Goal: Task Accomplishment & Management: Use online tool/utility

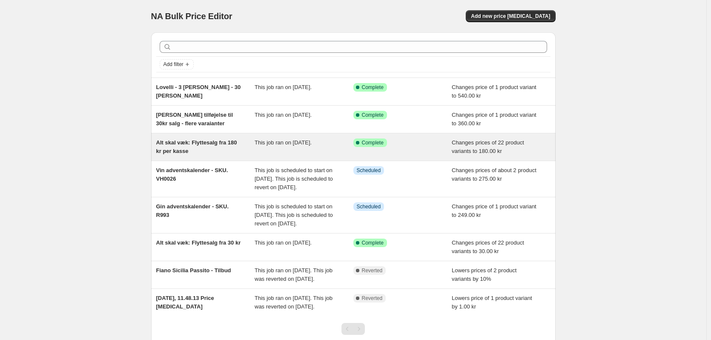
click at [198, 146] on div "Alt skal væk: Flyttesalg fra 180 kr per kasse" at bounding box center [205, 146] width 99 height 17
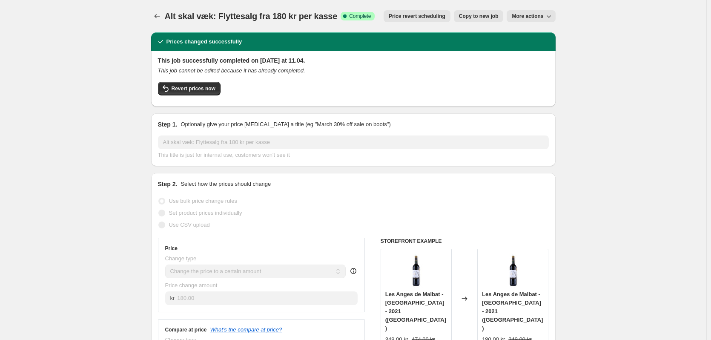
click at [537, 12] on button "More actions" at bounding box center [530, 16] width 49 height 12
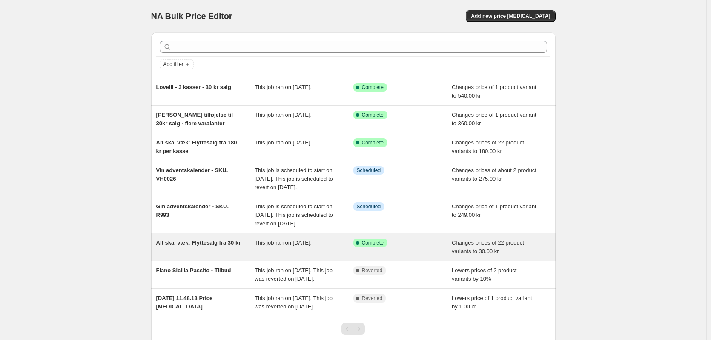
click at [194, 245] on span "Alt skal væk: Flyttesalg fra 30 kr" at bounding box center [198, 242] width 85 height 6
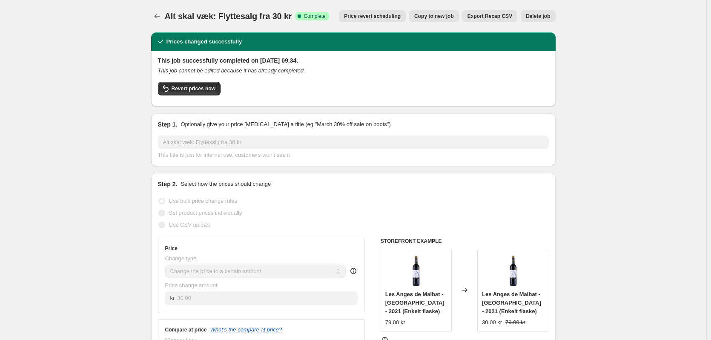
click at [442, 18] on span "Copy to new job" at bounding box center [434, 16] width 40 height 7
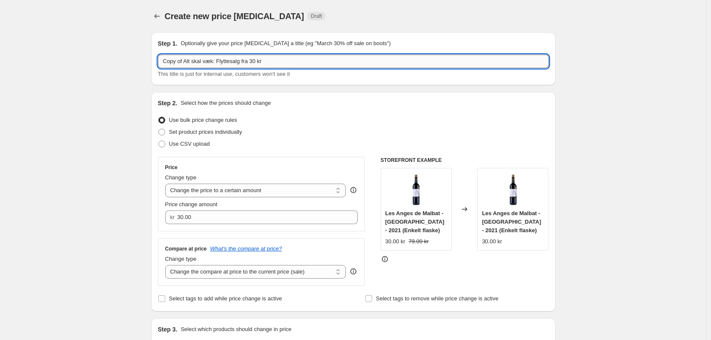
drag, startPoint x: 185, startPoint y: 61, endPoint x: 161, endPoint y: 62, distance: 23.9
click at [161, 62] on input "Copy of Alt skal væk: Flyttesalg fra 30 kr" at bounding box center [353, 61] width 391 height 14
click at [277, 63] on input "Alt skal væk: Flyttesalg fra 30 kr" at bounding box center [353, 61] width 391 height 14
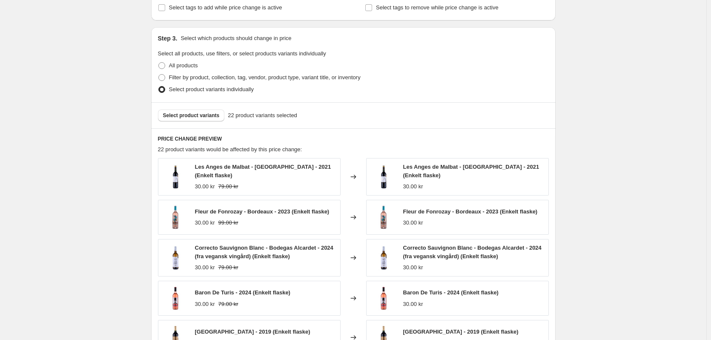
scroll to position [298, 0]
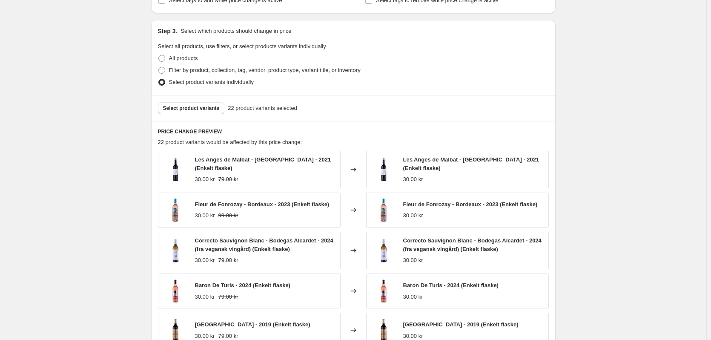
type input "Alt skal væk: Flyttesalg fra 30 kr 2.0"
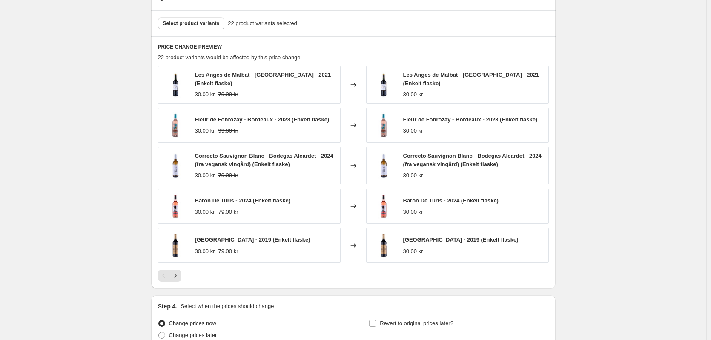
scroll to position [383, 0]
click at [203, 24] on span "Select product variants" at bounding box center [191, 23] width 57 height 7
click at [188, 27] on button "Select product variants" at bounding box center [191, 23] width 67 height 12
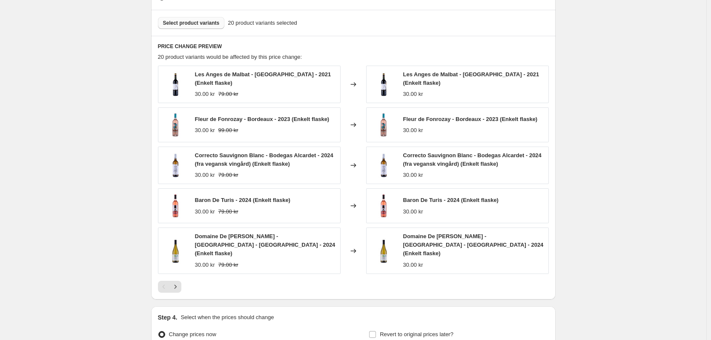
click at [202, 20] on button "Select product variants" at bounding box center [191, 23] width 67 height 12
click at [170, 25] on span "Select product variants" at bounding box center [191, 23] width 57 height 7
click at [191, 20] on button "Select product variants" at bounding box center [191, 23] width 67 height 12
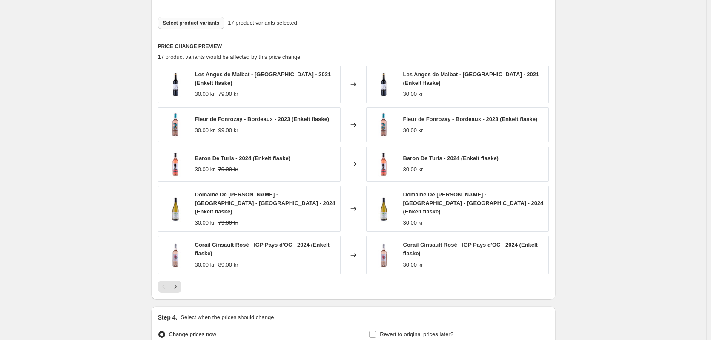
click at [200, 24] on span "Select product variants" at bounding box center [191, 23] width 57 height 7
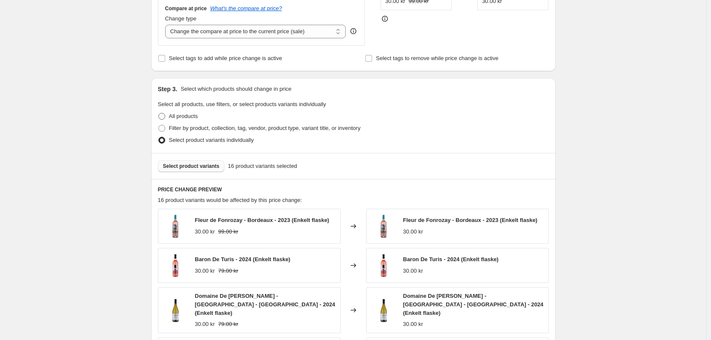
scroll to position [298, 0]
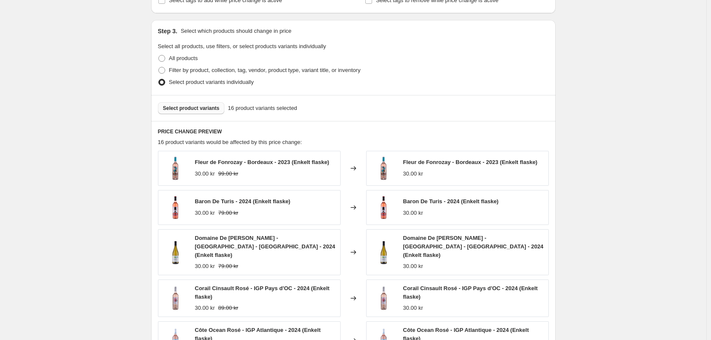
click at [183, 111] on span "Select product variants" at bounding box center [191, 108] width 57 height 7
click at [189, 110] on span "Select product variants" at bounding box center [191, 108] width 57 height 7
click at [174, 108] on span "Select product variants" at bounding box center [191, 108] width 57 height 7
click at [188, 108] on span "Select product variants" at bounding box center [191, 108] width 57 height 7
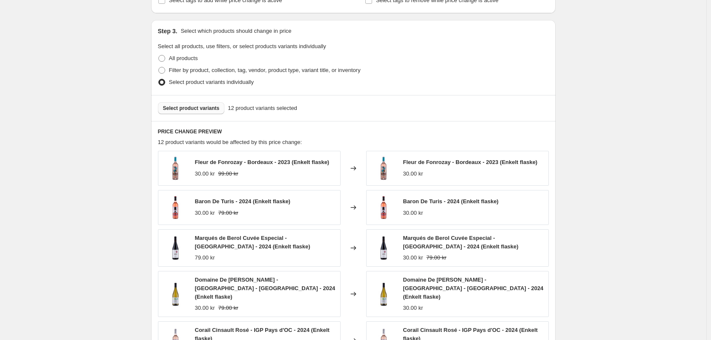
click at [201, 106] on span "Select product variants" at bounding box center [191, 108] width 57 height 7
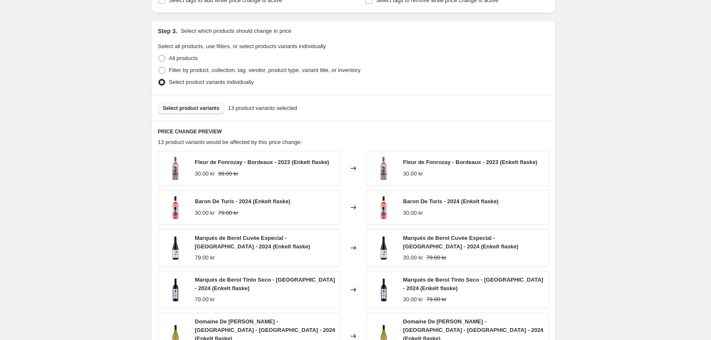
click at [198, 103] on button "Select product variants" at bounding box center [191, 108] width 67 height 12
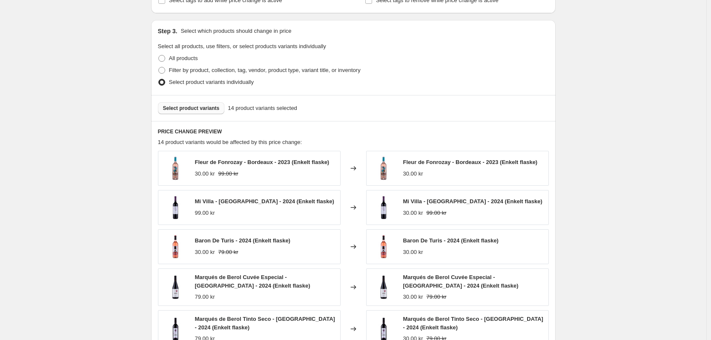
click at [201, 107] on span "Select product variants" at bounding box center [191, 108] width 57 height 7
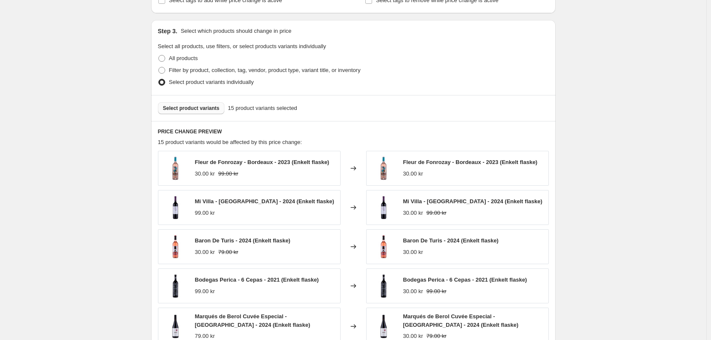
click at [187, 107] on span "Select product variants" at bounding box center [191, 108] width 57 height 7
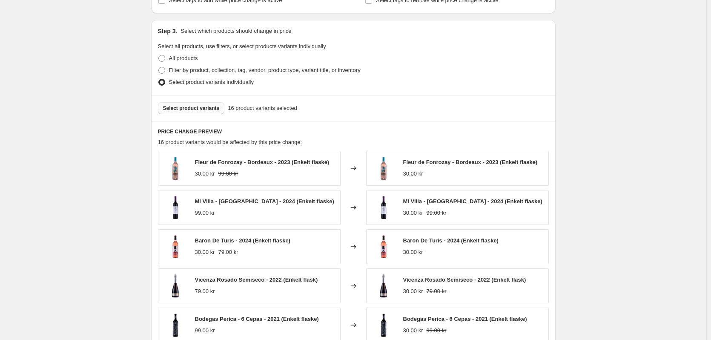
click at [205, 109] on span "Select product variants" at bounding box center [191, 108] width 57 height 7
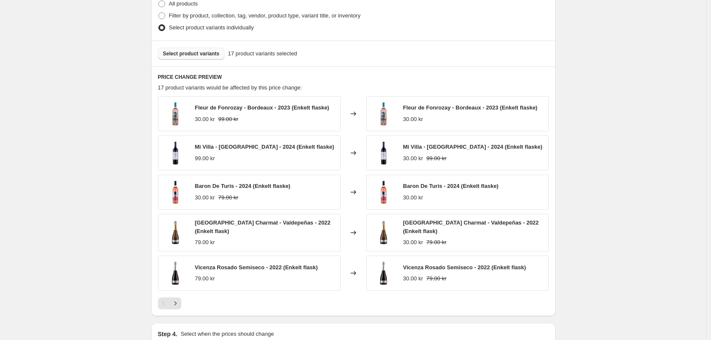
scroll to position [373, 0]
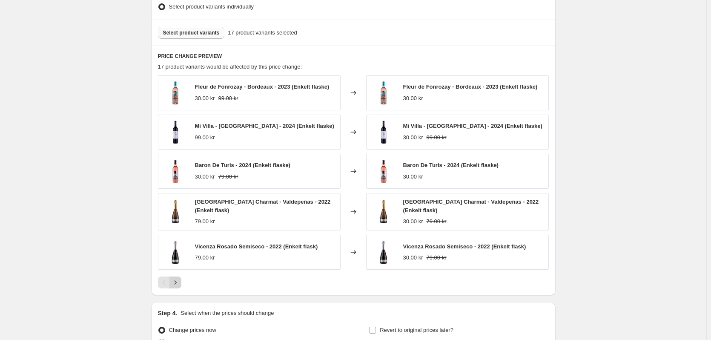
click at [179, 281] on icon "Next" at bounding box center [175, 282] width 9 height 9
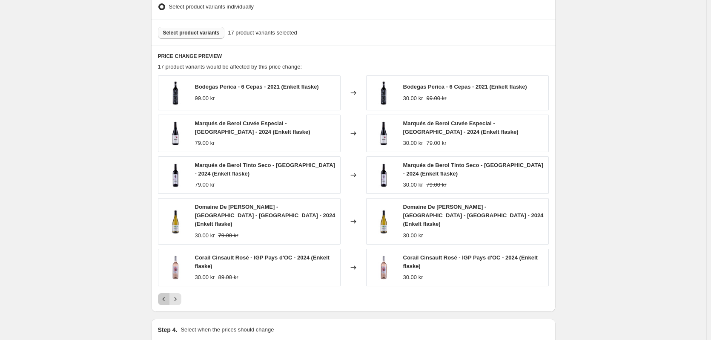
click at [166, 294] on icon "Previous" at bounding box center [164, 298] width 9 height 9
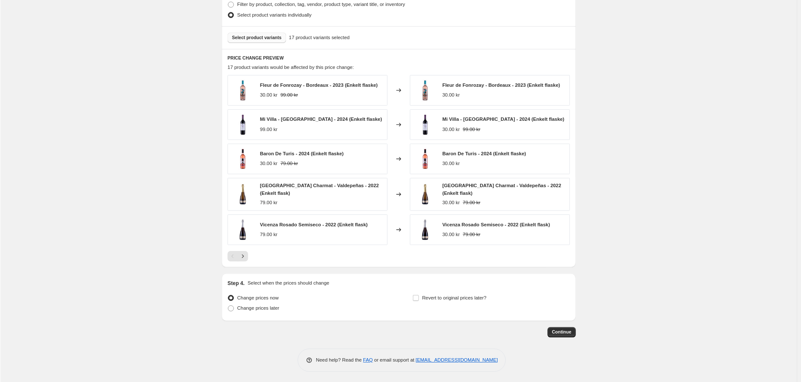
scroll to position [363, 0]
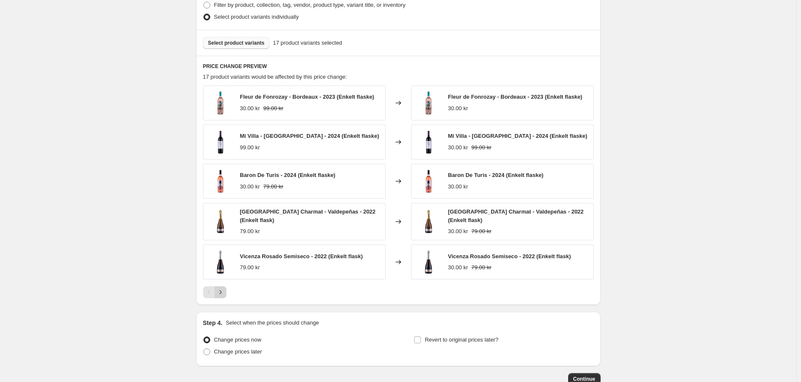
click at [225, 291] on icon "Next" at bounding box center [220, 292] width 9 height 9
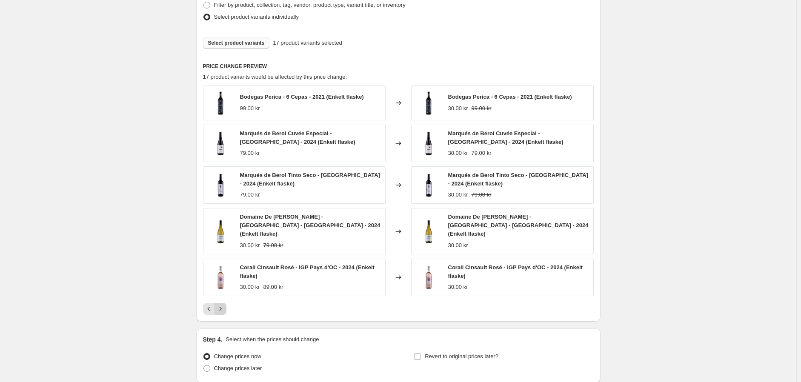
click at [225, 305] on icon "Next" at bounding box center [220, 309] width 9 height 9
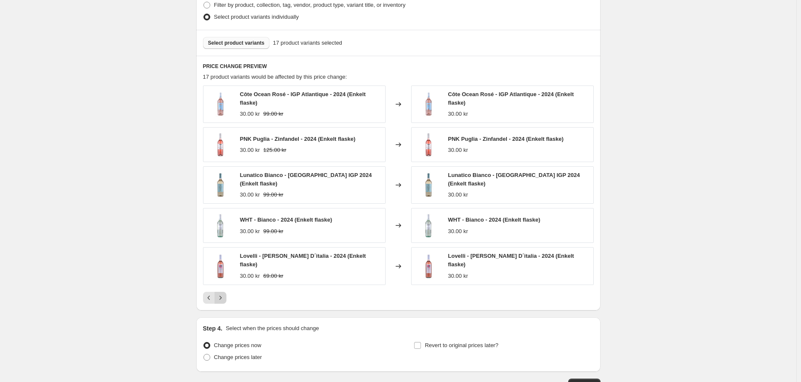
click at [222, 294] on icon "Next" at bounding box center [220, 298] width 9 height 9
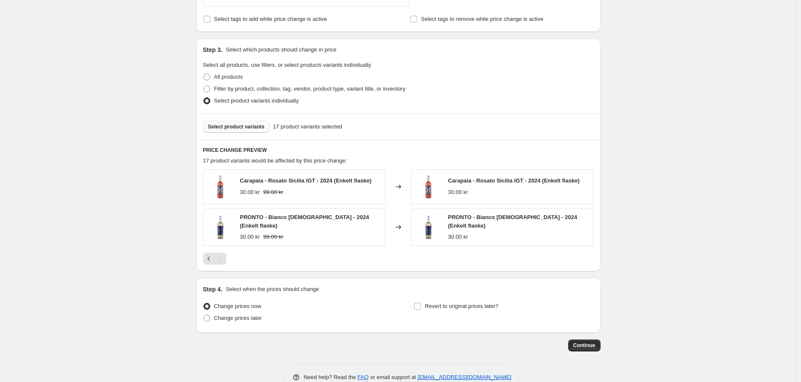
scroll to position [283, 0]
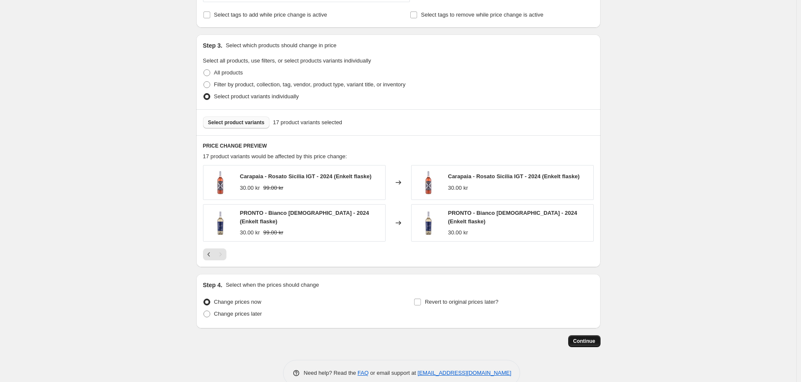
click at [585, 339] on span "Continue" at bounding box center [584, 341] width 22 height 7
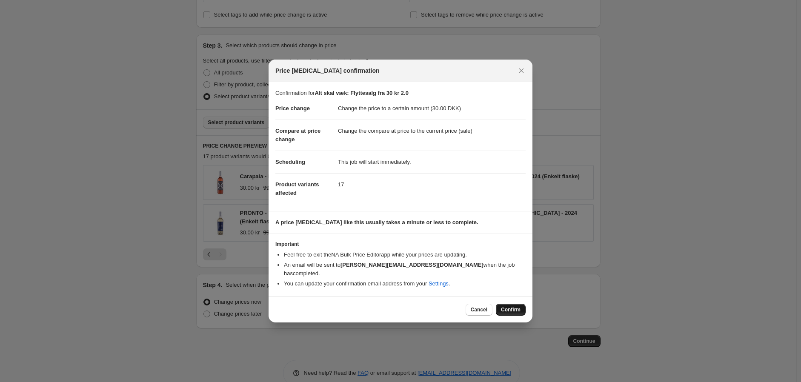
click at [517, 309] on button "Confirm" at bounding box center [511, 310] width 30 height 12
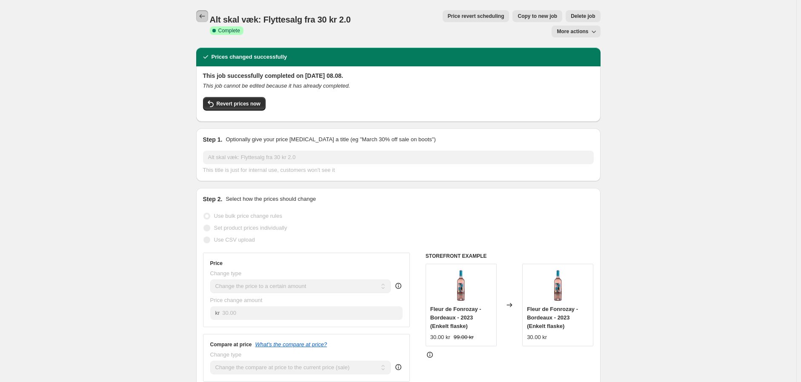
click at [202, 14] on icon "Price change jobs" at bounding box center [202, 16] width 9 height 9
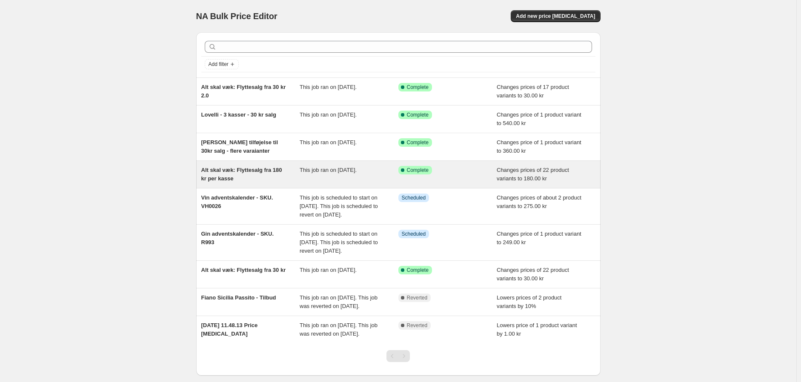
click at [230, 176] on span "Alt skal væk: Flyttesalg fra 180 kr per kasse" at bounding box center [241, 174] width 81 height 15
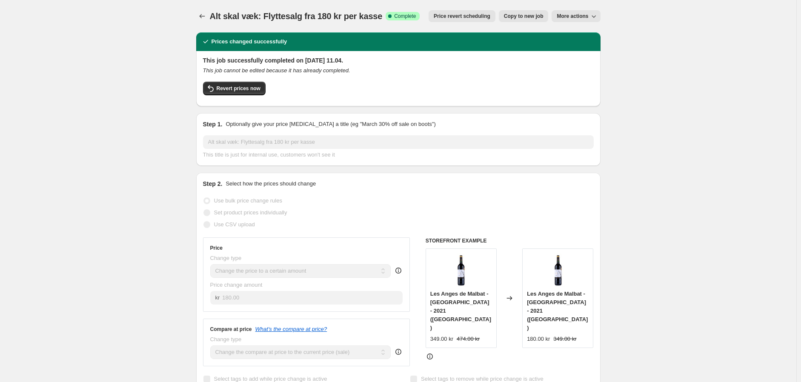
click at [533, 17] on span "Copy to new job" at bounding box center [524, 16] width 40 height 7
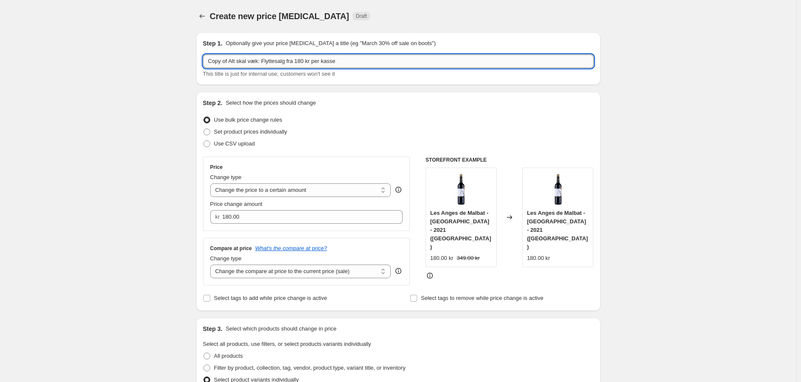
drag, startPoint x: 231, startPoint y: 60, endPoint x: 211, endPoint y: 61, distance: 20.5
click at [211, 61] on input "Copy of Alt skal væk: Flyttesalg fra 180 kr per kasse" at bounding box center [398, 61] width 391 height 14
click at [340, 59] on input "Alt skal væk: Flyttesalg fra 180 kr per kasse" at bounding box center [398, 61] width 391 height 14
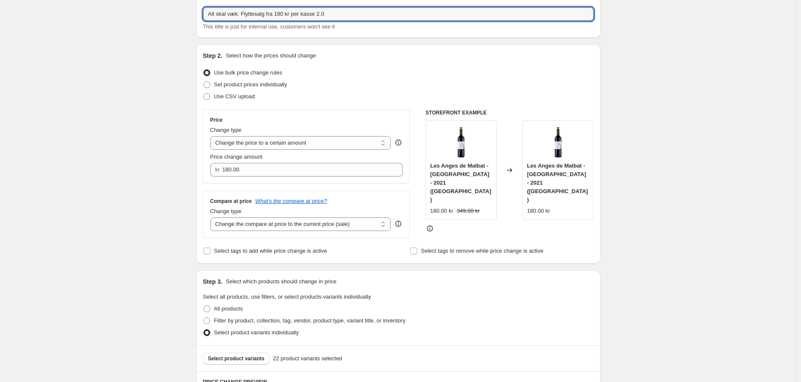
type input "Alt skal væk: Flyttesalg fra 180 kr per kasse 2.0"
click at [166, 106] on div "Create new price [MEDICAL_DATA]. This page is ready Create new price [MEDICAL_D…" at bounding box center [398, 355] width 796 height 805
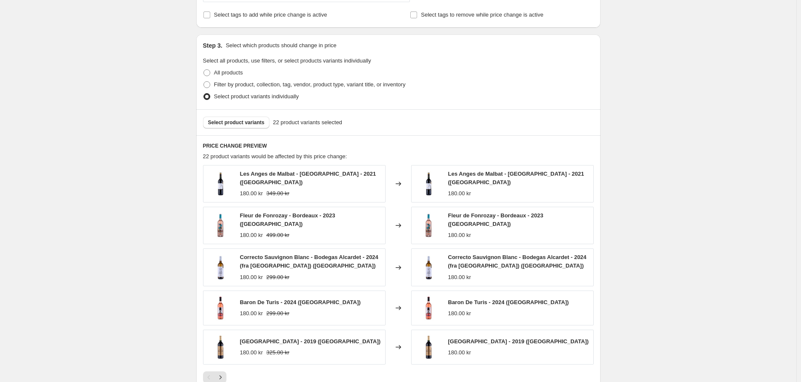
scroll to position [331, 0]
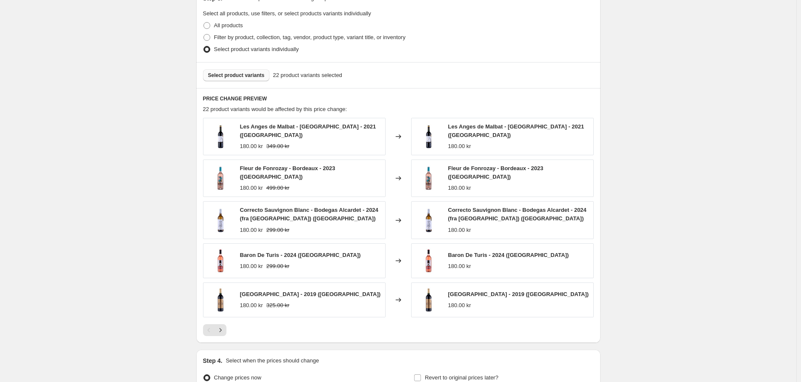
click at [249, 76] on span "Select product variants" at bounding box center [236, 75] width 57 height 7
click at [247, 74] on span "Select product variants" at bounding box center [236, 75] width 57 height 7
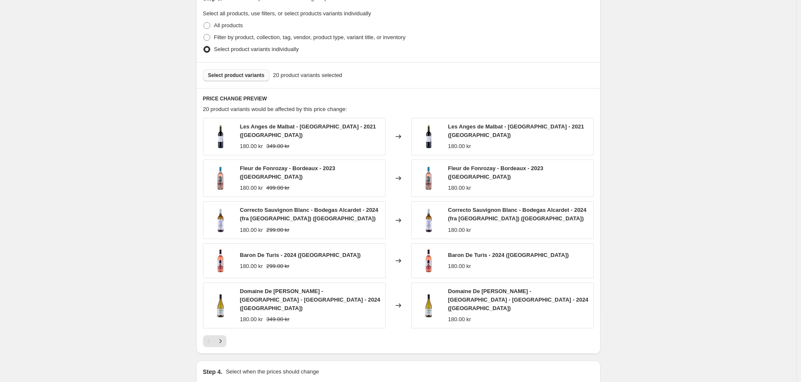
click at [239, 79] on span "Select product variants" at bounding box center [236, 75] width 57 height 7
click at [245, 75] on span "Select product variants" at bounding box center [236, 75] width 57 height 7
click at [252, 74] on span "Select product variants" at bounding box center [236, 75] width 57 height 7
click at [227, 74] on span "Select product variants" at bounding box center [236, 75] width 57 height 7
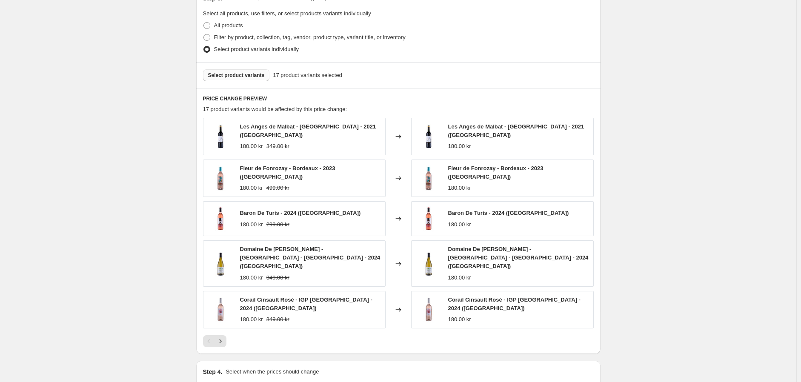
click at [240, 72] on span "Select product variants" at bounding box center [236, 75] width 57 height 7
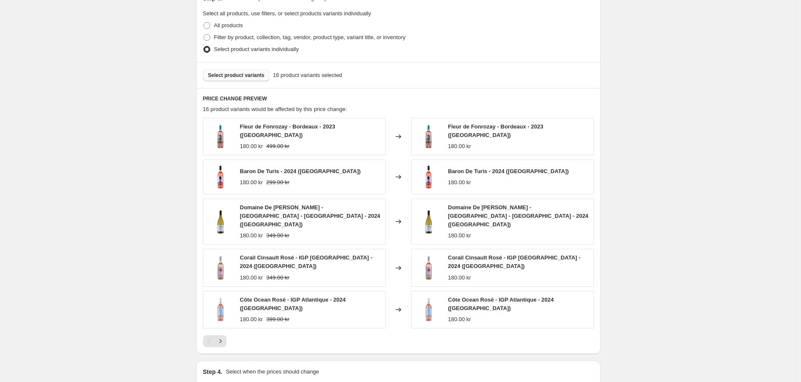
click at [246, 77] on span "Select product variants" at bounding box center [236, 75] width 57 height 7
click at [240, 82] on div "Select product variants 15 product variants selected" at bounding box center [398, 75] width 404 height 26
click at [240, 74] on span "Select product variants" at bounding box center [236, 75] width 57 height 7
click at [243, 75] on span "Select product variants" at bounding box center [236, 75] width 57 height 7
click at [254, 76] on span "Select product variants" at bounding box center [236, 75] width 57 height 7
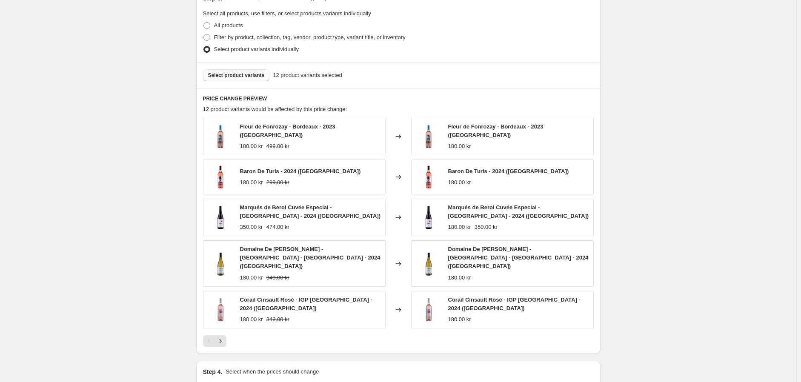
click at [233, 79] on span "Select product variants" at bounding box center [236, 75] width 57 height 7
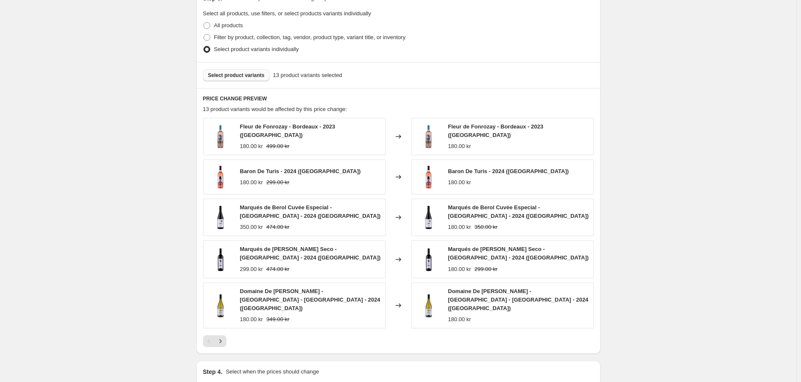
click at [259, 73] on span "Select product variants" at bounding box center [236, 75] width 57 height 7
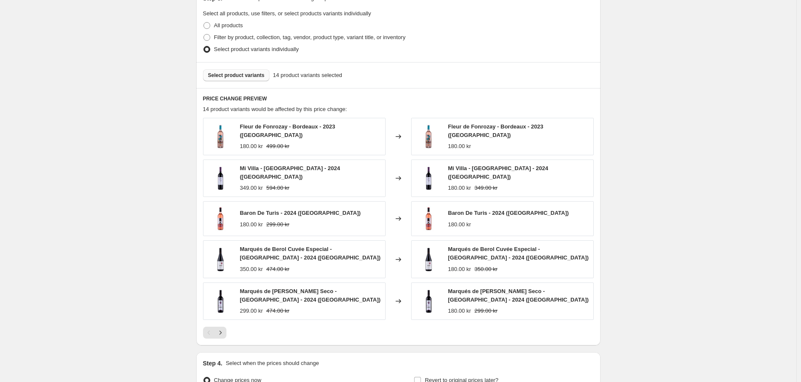
click at [224, 74] on span "Select product variants" at bounding box center [236, 75] width 57 height 7
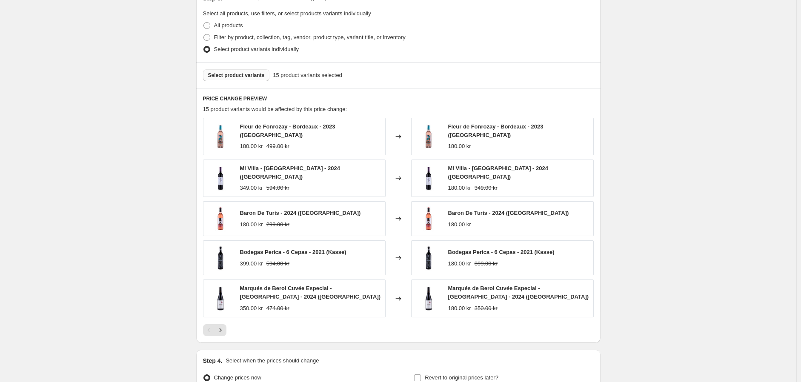
click at [244, 69] on button "Select product variants" at bounding box center [236, 75] width 67 height 12
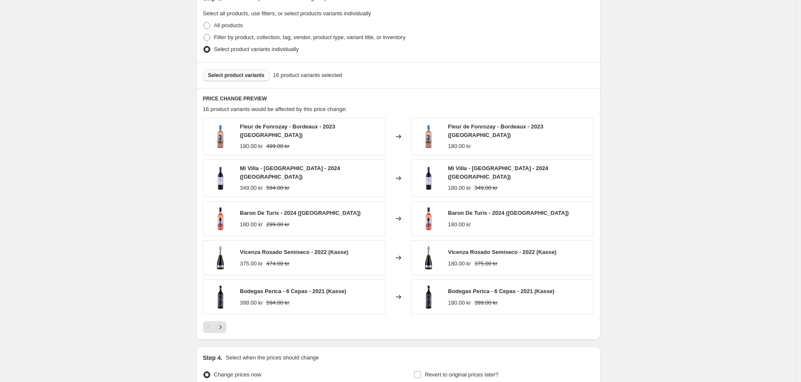
click at [254, 80] on button "Select product variants" at bounding box center [236, 75] width 67 height 12
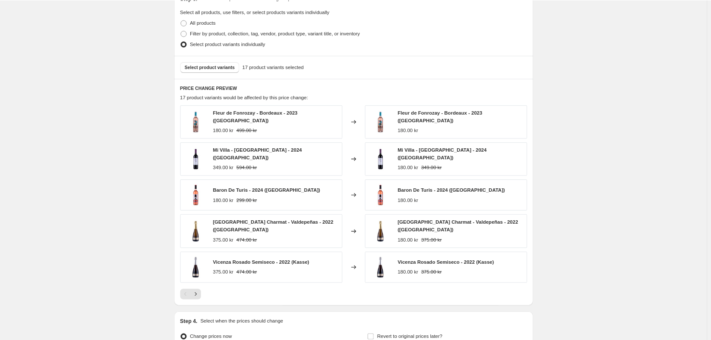
scroll to position [331, 0]
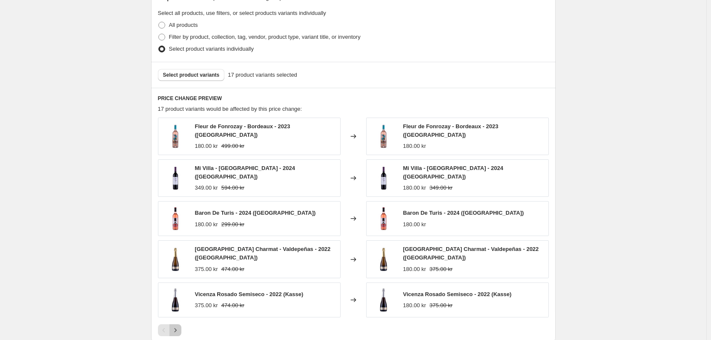
click at [180, 325] on icon "Next" at bounding box center [175, 329] width 9 height 9
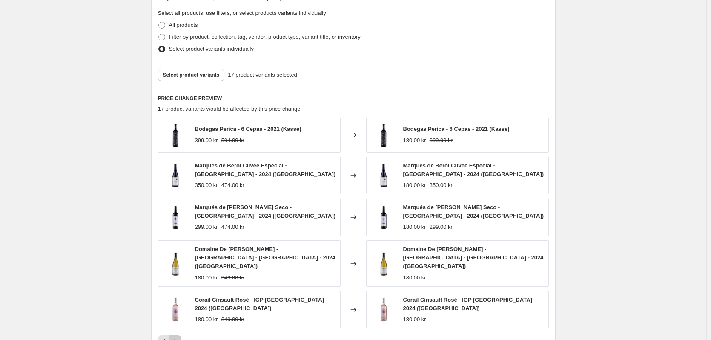
click at [180, 337] on icon "Next" at bounding box center [175, 341] width 9 height 9
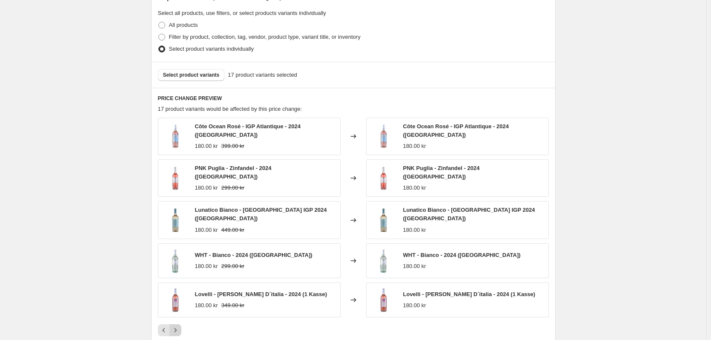
click at [181, 327] on button "Next" at bounding box center [175, 330] width 12 height 12
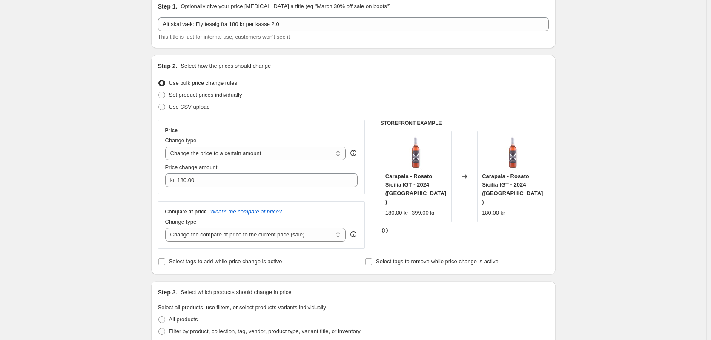
scroll to position [33, 0]
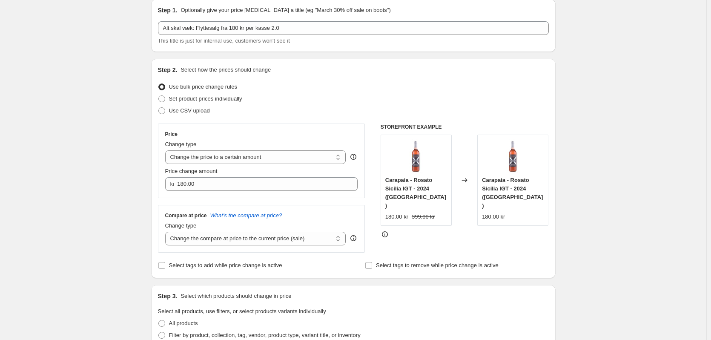
click at [79, 183] on div "Create new price [MEDICAL_DATA]. This page is ready Create new price [MEDICAL_D…" at bounding box center [353, 309] width 706 height 685
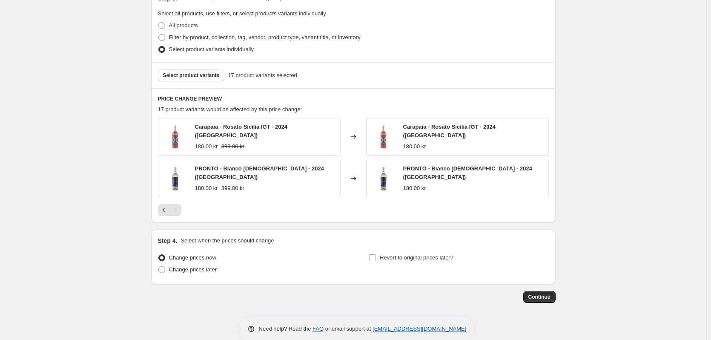
scroll to position [331, 0]
click at [540, 297] on div "Step 1. Optionally give your price [MEDICAL_DATA] a title (eg "March 30% off sa…" at bounding box center [353, 18] width 404 height 647
click at [542, 293] on span "Continue" at bounding box center [539, 296] width 22 height 7
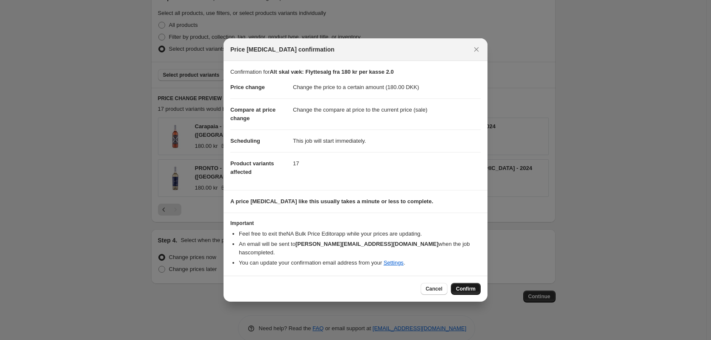
click at [465, 285] on span "Confirm" at bounding box center [466, 288] width 20 height 7
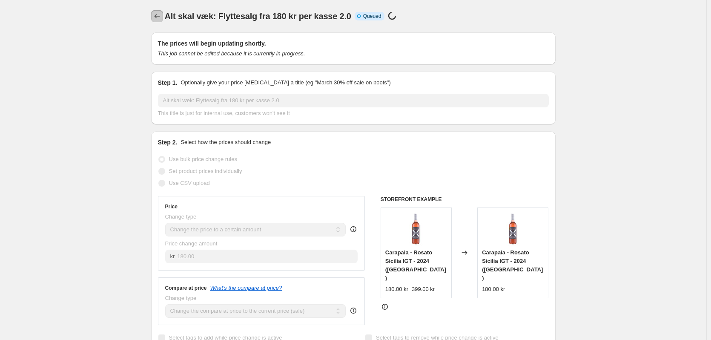
click at [158, 15] on icon "Price change jobs" at bounding box center [157, 16] width 9 height 9
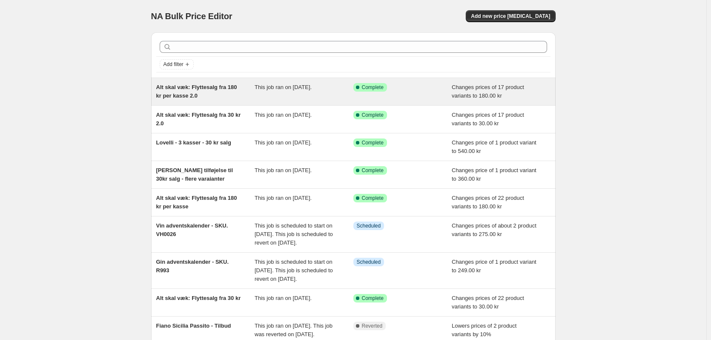
click at [220, 91] on div "Alt skal væk: Flyttesalg fra 180 kr per kasse 2.0" at bounding box center [205, 91] width 99 height 17
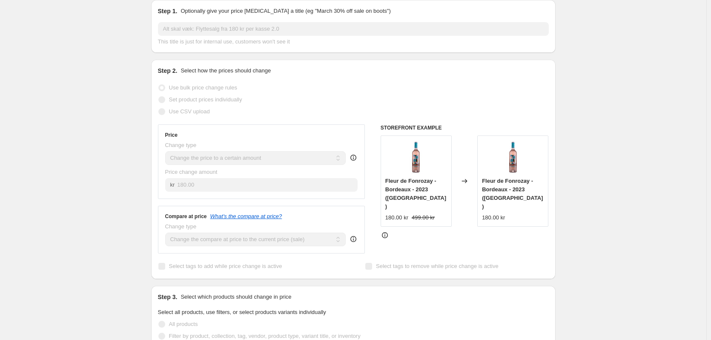
scroll to position [170, 0]
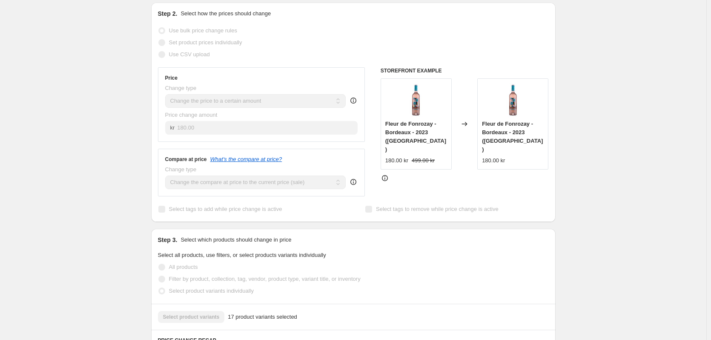
click at [100, 328] on div "Alt skal væk: Flyttesalg fra 180 kr per kasse 2.0. This page is ready Alt skal …" at bounding box center [353, 264] width 706 height 868
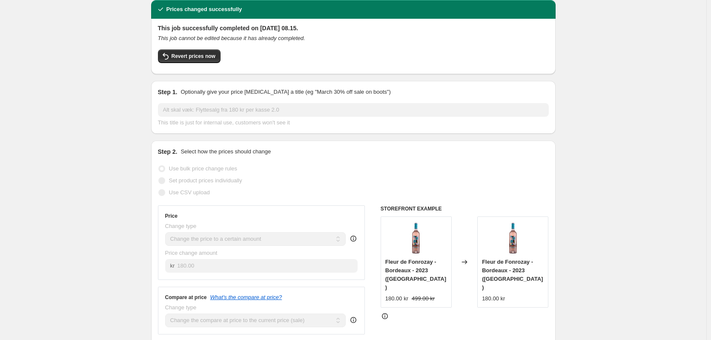
scroll to position [0, 0]
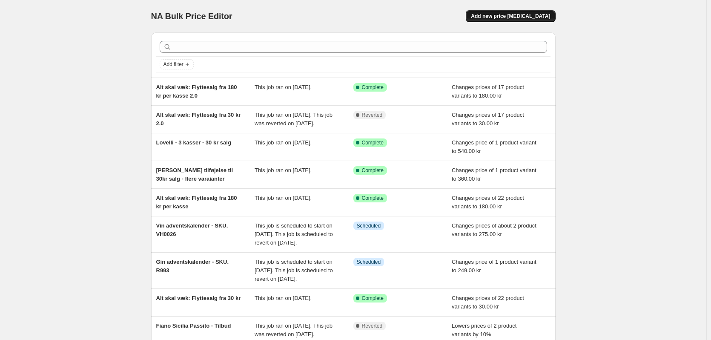
click at [540, 15] on span "Add new price [MEDICAL_DATA]" at bounding box center [510, 16] width 79 height 7
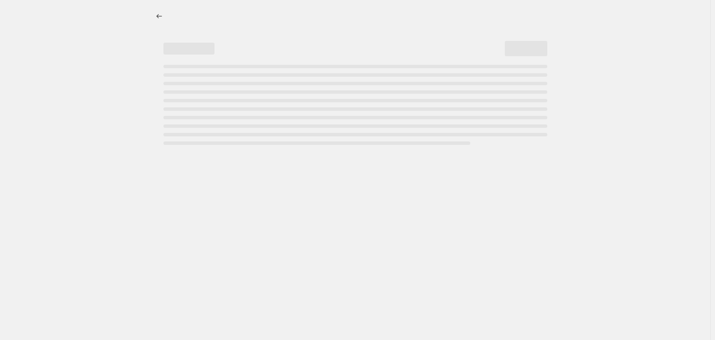
select select "percentage"
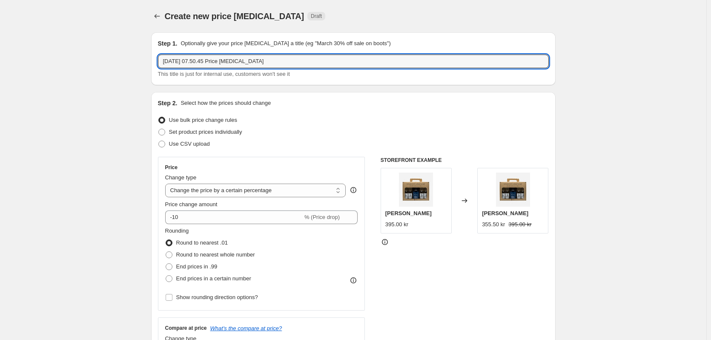
drag, startPoint x: 252, startPoint y: 58, endPoint x: 145, endPoint y: 50, distance: 108.0
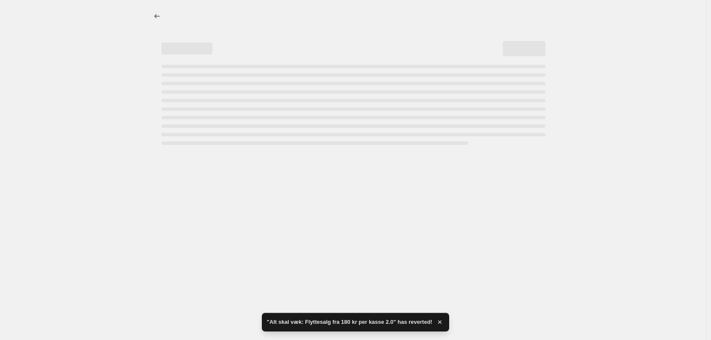
select select "percentage"
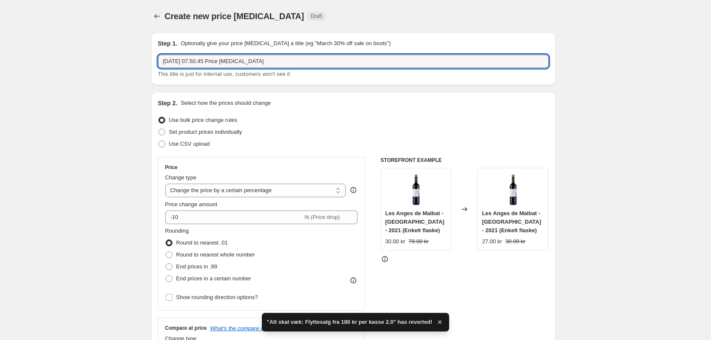
drag, startPoint x: 273, startPoint y: 57, endPoint x: 151, endPoint y: 57, distance: 121.3
click at [151, 57] on div "Step 1. Optionally give your price [MEDICAL_DATA] a title (eg "March 30% off sa…" at bounding box center [349, 314] width 411 height 577
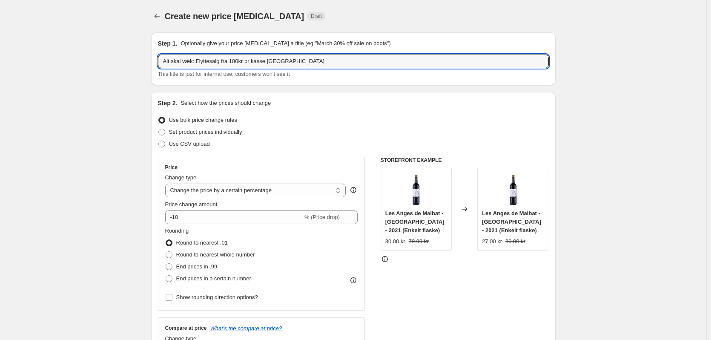
type input "Alt skal væk: Flyttesalg fra 180kr pr kasse [GEOGRAPHIC_DATA]"
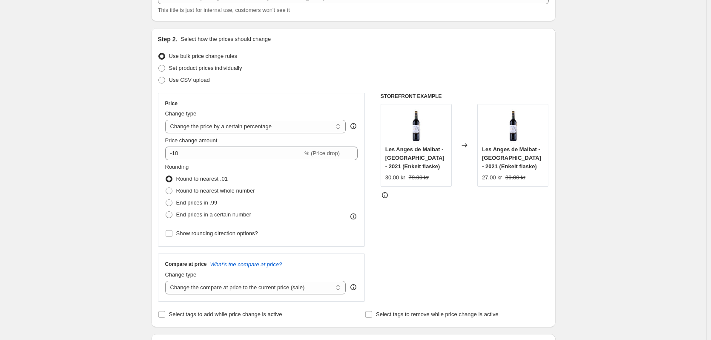
scroll to position [60, 0]
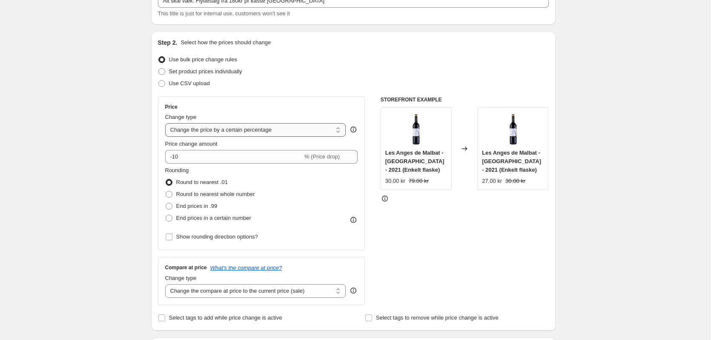
click at [285, 133] on select "Change the price to a certain amount Change the price by a certain amount Chang…" at bounding box center [255, 130] width 181 height 14
select select "to"
click at [167, 123] on select "Change the price to a certain amount Change the price by a certain amount Chang…" at bounding box center [255, 130] width 181 height 14
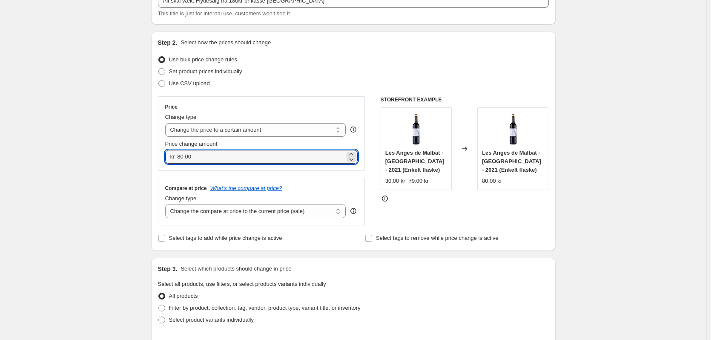
drag, startPoint x: 199, startPoint y: 158, endPoint x: 177, endPoint y: 159, distance: 22.6
click at [177, 159] on div "kr 80.00" at bounding box center [261, 157] width 193 height 14
type input "180.00"
click at [120, 192] on div "Create new price [MEDICAL_DATA]. This page is ready Create new price [MEDICAL_D…" at bounding box center [353, 228] width 706 height 576
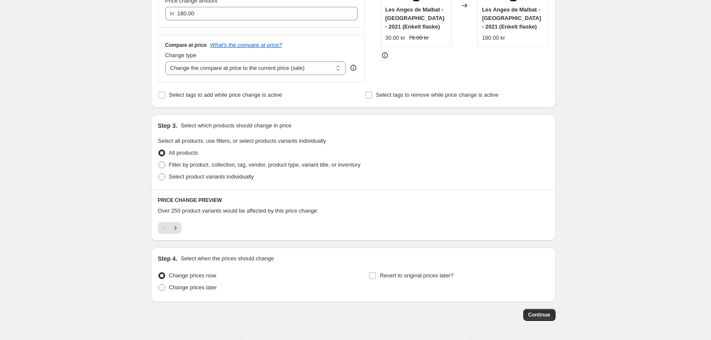
scroll to position [231, 0]
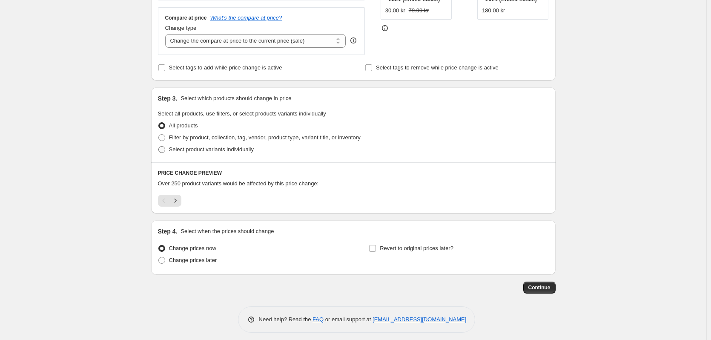
click at [164, 148] on span at bounding box center [161, 149] width 7 height 7
click at [159, 146] on input "Select product variants individually" at bounding box center [158, 146] width 0 height 0
radio input "true"
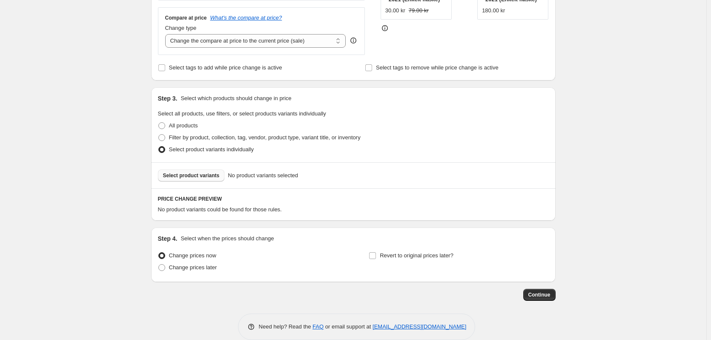
click at [194, 178] on span "Select product variants" at bounding box center [191, 175] width 57 height 7
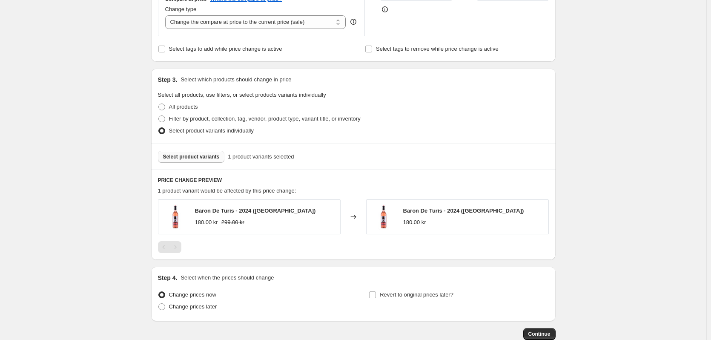
scroll to position [273, 0]
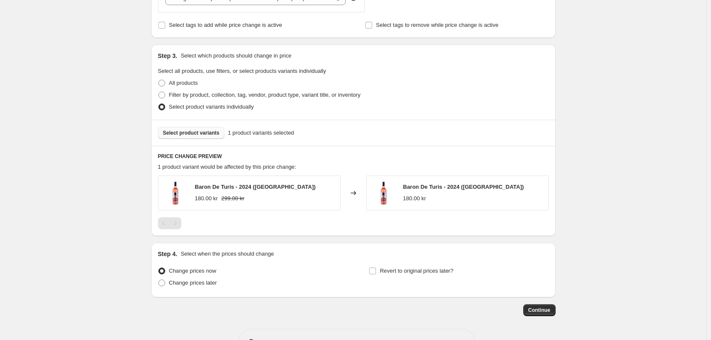
click at [674, 219] on div "Create new price [MEDICAL_DATA]. This page is ready Create new price [MEDICAL_D…" at bounding box center [353, 47] width 706 height 641
click at [195, 137] on button "Select product variants" at bounding box center [191, 133] width 67 height 12
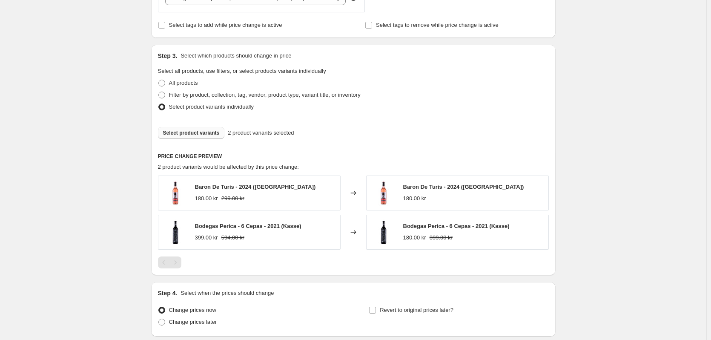
click at [678, 234] on div "Create new price [MEDICAL_DATA]. This page is ready Create new price [MEDICAL_D…" at bounding box center [353, 67] width 706 height 680
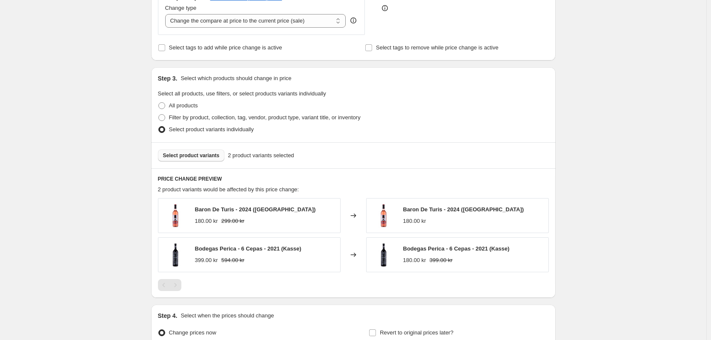
scroll to position [255, 0]
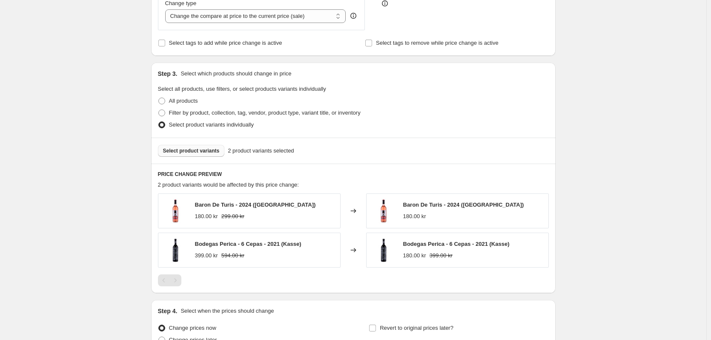
click at [252, 204] on span "Baron De Turis - 2024 ([GEOGRAPHIC_DATA])" at bounding box center [255, 204] width 121 height 6
drag, startPoint x: 252, startPoint y: 204, endPoint x: 197, endPoint y: 206, distance: 54.9
click at [197, 206] on span "Baron De Turis - 2024 ([GEOGRAPHIC_DATA])" at bounding box center [255, 204] width 121 height 6
copy span "Baron De Turis - 2024"
click at [183, 154] on span "Select product variants" at bounding box center [191, 150] width 57 height 7
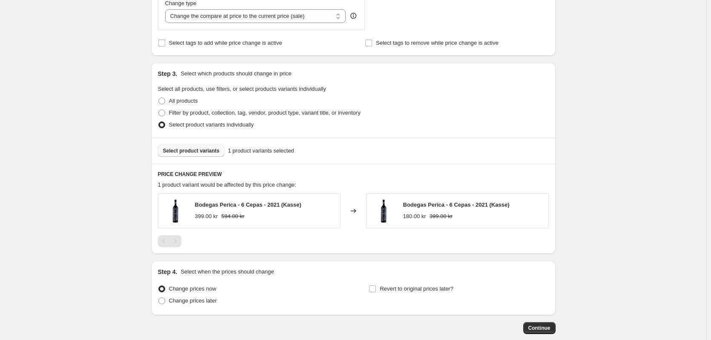
click at [186, 152] on span "Select product variants" at bounding box center [191, 150] width 57 height 7
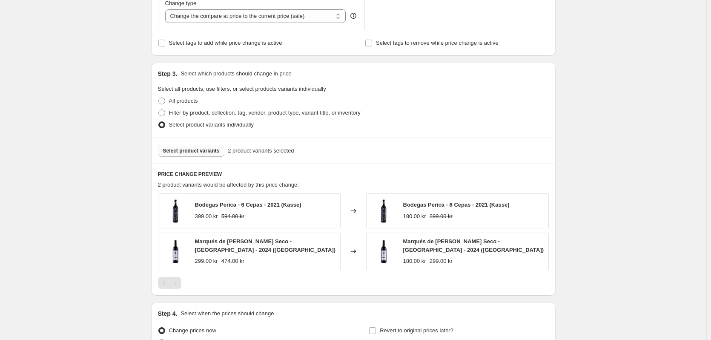
click at [213, 147] on button "Select product variants" at bounding box center [191, 151] width 67 height 12
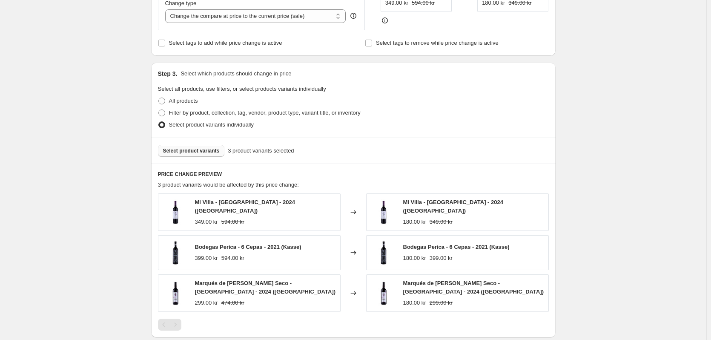
click at [194, 150] on span "Select product variants" at bounding box center [191, 150] width 57 height 7
click at [184, 155] on button "Select product variants" at bounding box center [191, 151] width 67 height 12
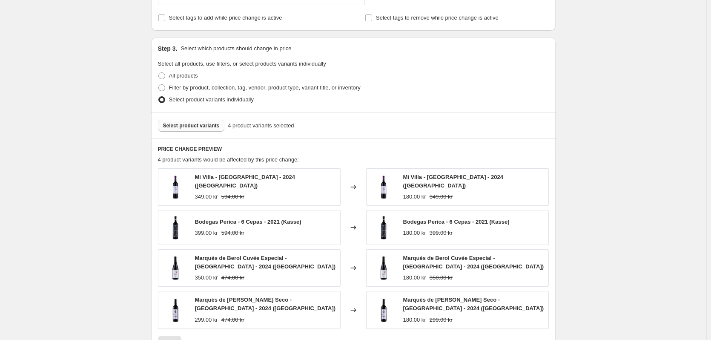
scroll to position [298, 0]
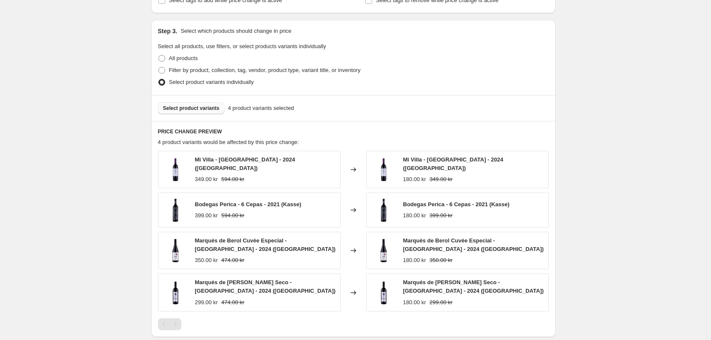
click at [184, 113] on button "Select product variants" at bounding box center [191, 108] width 67 height 12
click at [166, 110] on span "Select product variants" at bounding box center [191, 108] width 57 height 7
click at [197, 108] on span "Select product variants" at bounding box center [191, 108] width 57 height 7
click at [176, 106] on span "Select product variants" at bounding box center [191, 108] width 57 height 7
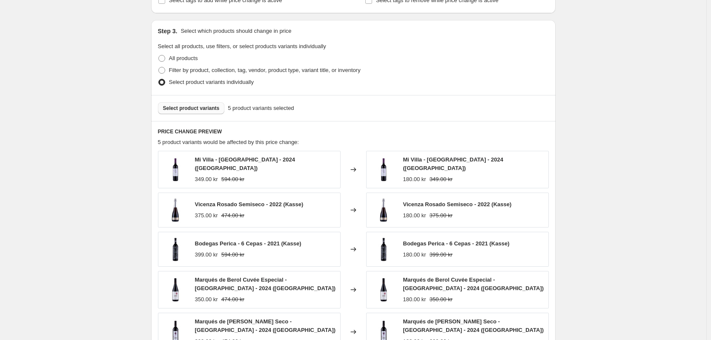
click at [203, 109] on span "Select product variants" at bounding box center [191, 108] width 57 height 7
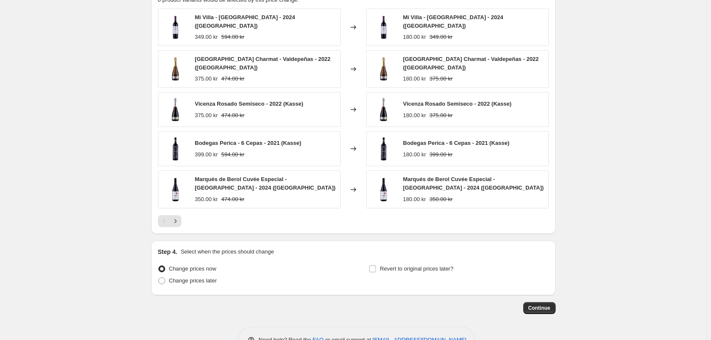
scroll to position [461, 0]
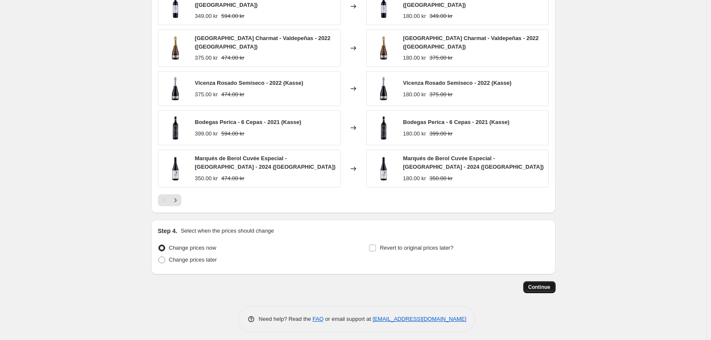
click at [538, 283] on span "Continue" at bounding box center [539, 286] width 22 height 7
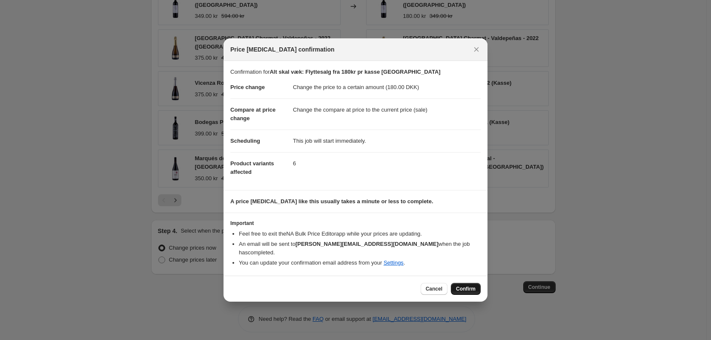
click at [464, 285] on span "Confirm" at bounding box center [466, 288] width 20 height 7
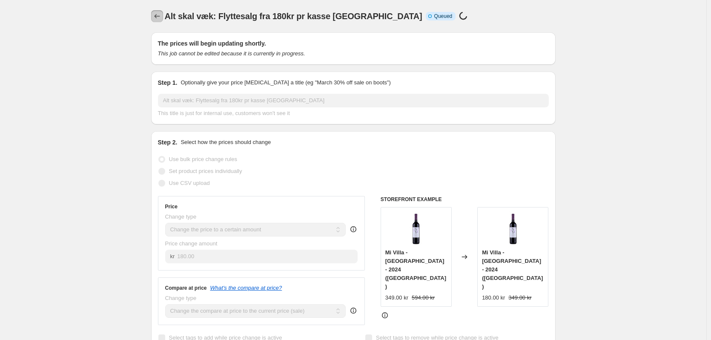
click at [161, 16] on icon "Price change jobs" at bounding box center [157, 16] width 9 height 9
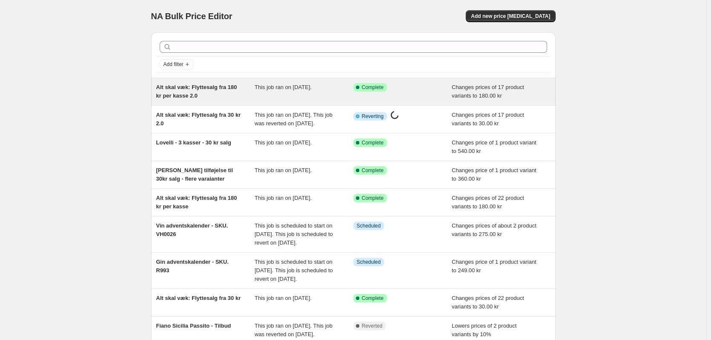
click at [186, 90] on span "Alt skal væk: Flyttesalg fra 180 kr per kasse 2.0" at bounding box center [196, 91] width 81 height 15
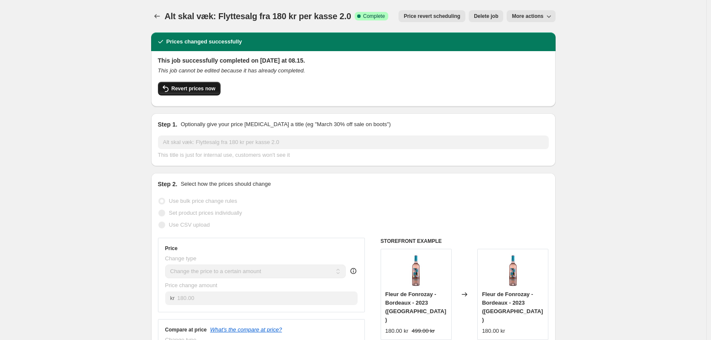
click at [206, 88] on span "Revert prices now" at bounding box center [193, 88] width 44 height 7
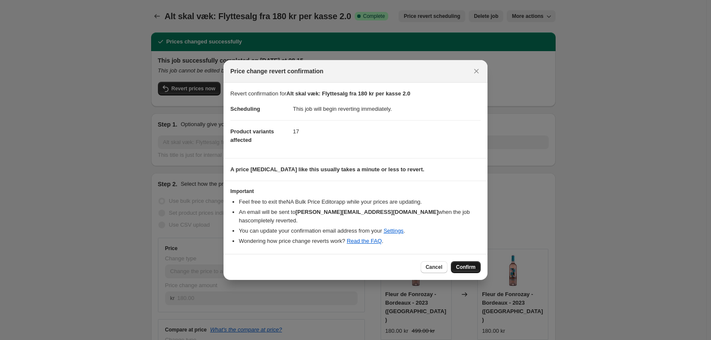
click at [457, 263] on span "Confirm" at bounding box center [466, 266] width 20 height 7
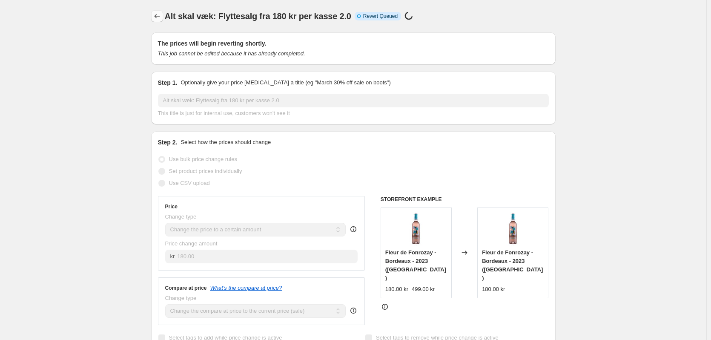
click at [160, 19] on icon "Price change jobs" at bounding box center [157, 16] width 9 height 9
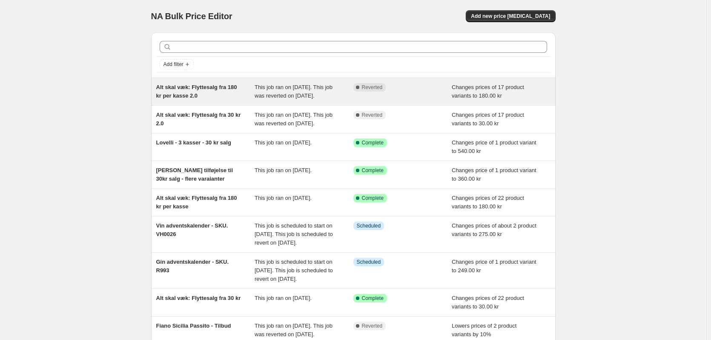
click at [287, 88] on span "This job ran on [DATE]. This job was reverted on [DATE]." at bounding box center [293, 91] width 78 height 15
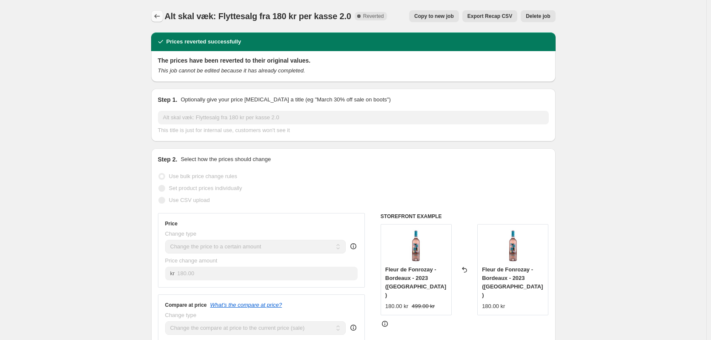
click at [160, 18] on icon "Price change jobs" at bounding box center [157, 16] width 9 height 9
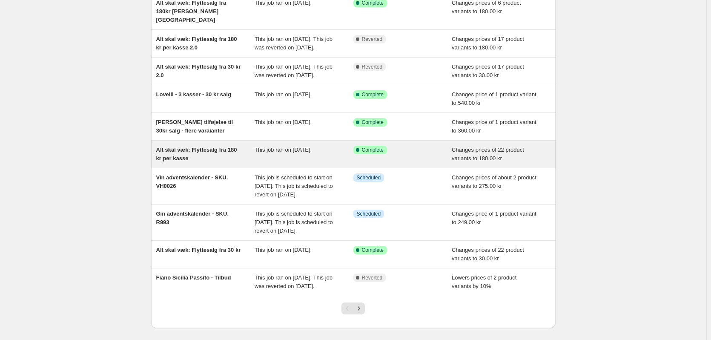
scroll to position [85, 0]
click at [192, 162] on div "Alt skal væk: Flyttesalg fra 180 kr per kasse" at bounding box center [205, 153] width 99 height 17
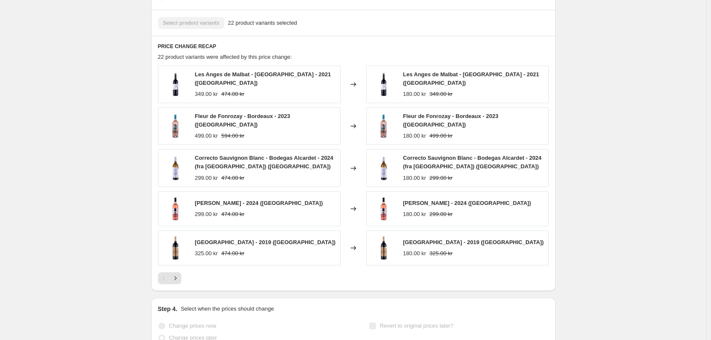
scroll to position [468, 0]
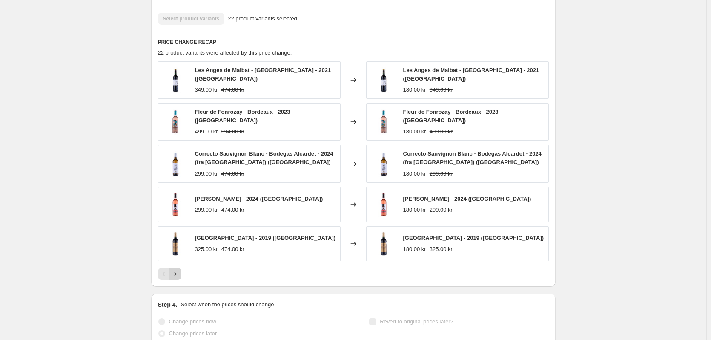
click at [180, 269] on icon "Next" at bounding box center [175, 273] width 9 height 9
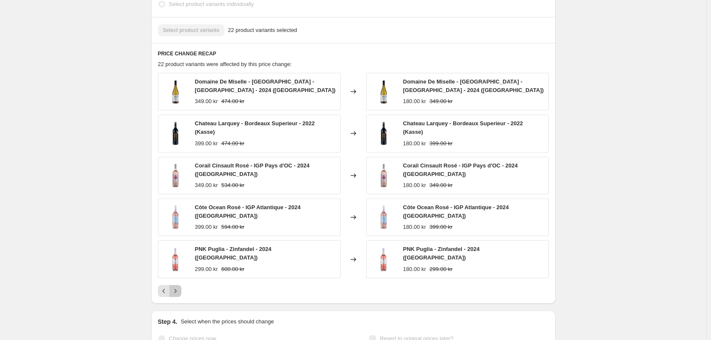
click at [177, 286] on icon "Next" at bounding box center [175, 290] width 9 height 9
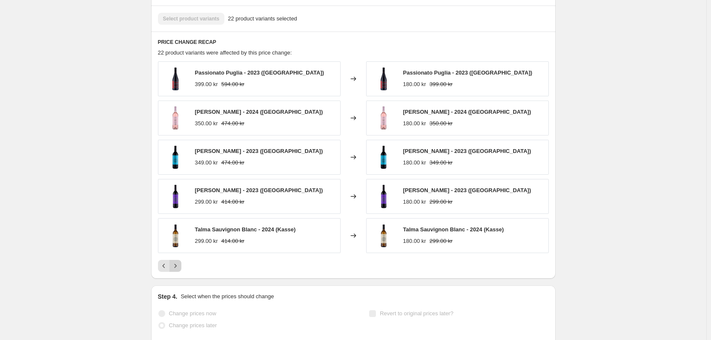
click at [177, 270] on button "Next" at bounding box center [175, 266] width 12 height 12
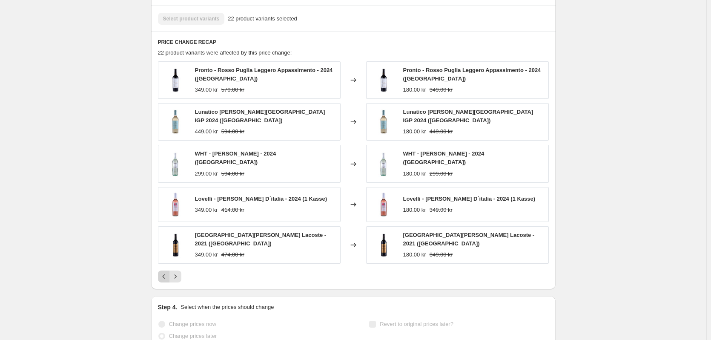
click at [166, 272] on icon "Previous" at bounding box center [164, 276] width 9 height 9
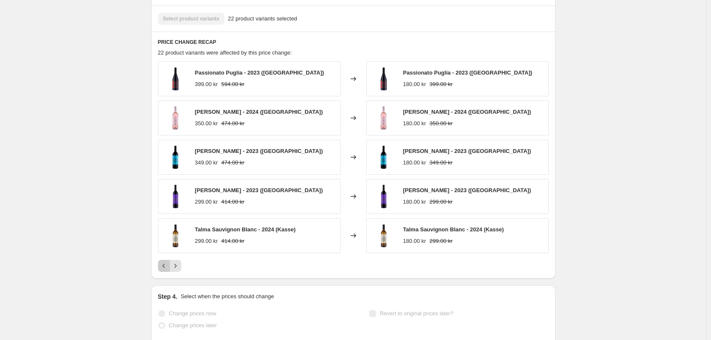
click at [165, 269] on icon "Previous" at bounding box center [164, 265] width 9 height 9
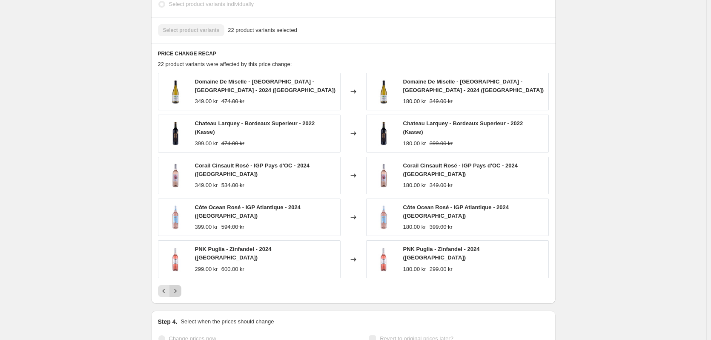
click at [180, 286] on icon "Next" at bounding box center [175, 290] width 9 height 9
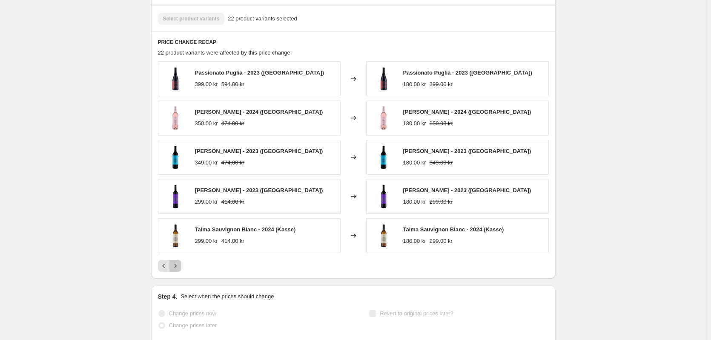
click at [180, 271] on button "Next" at bounding box center [175, 266] width 12 height 12
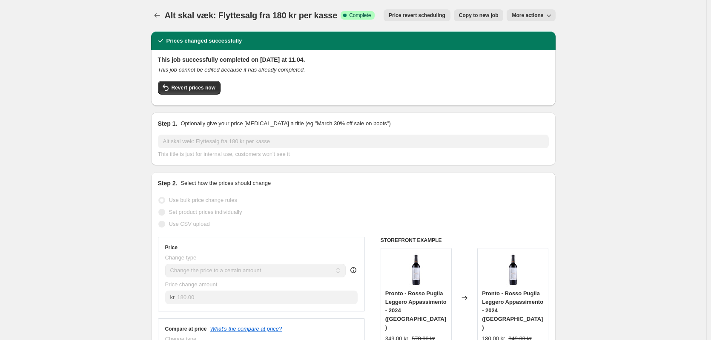
scroll to position [0, 0]
